Goal: Check status

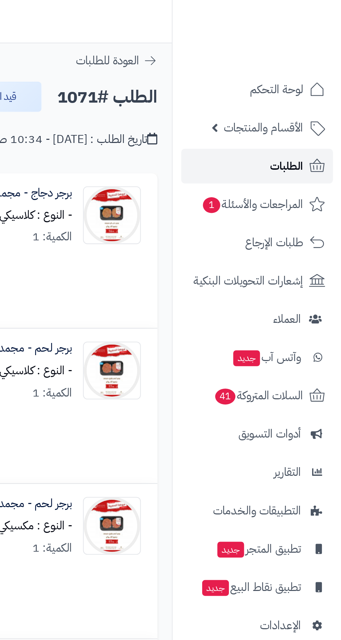
click at [313, 80] on span "الطلبات" at bounding box center [315, 80] width 16 height 10
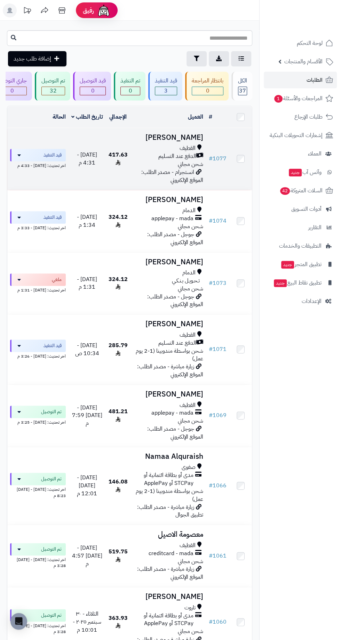
click at [144, 136] on h3 "عبدالله عبدالله الجبيلي" at bounding box center [168, 138] width 70 height 8
